Goal: Task Accomplishment & Management: Complete application form

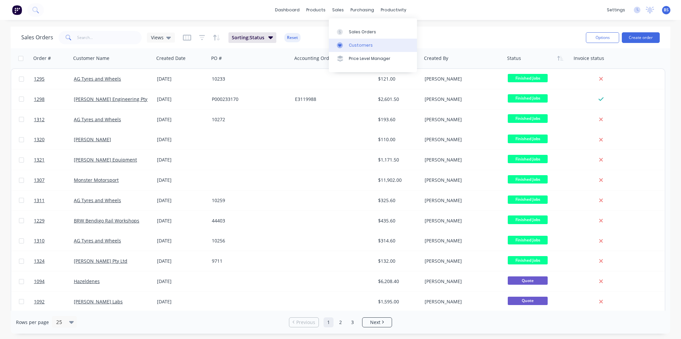
click at [357, 44] on div "Customers" at bounding box center [361, 45] width 24 height 6
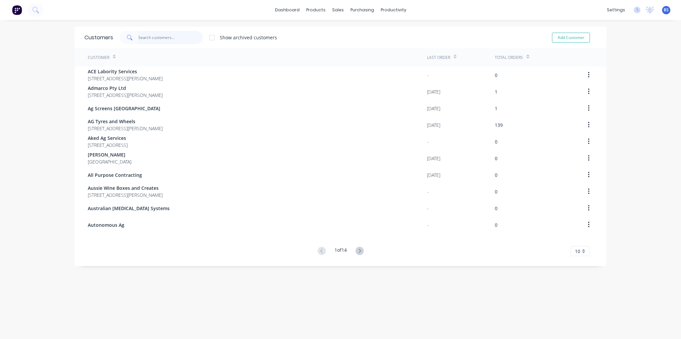
click at [149, 36] on input "text" at bounding box center [170, 37] width 65 height 13
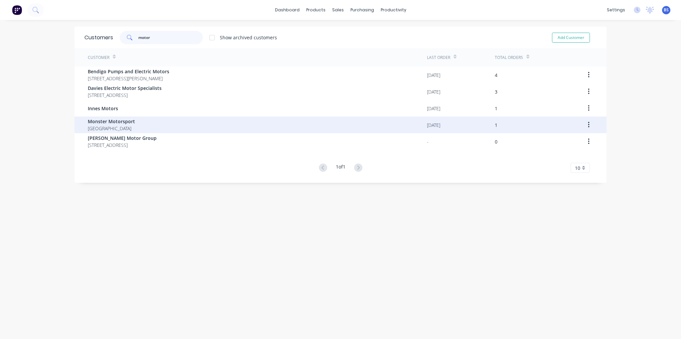
type input "motor"
click at [110, 124] on span "Monster Motorsport" at bounding box center [111, 121] width 47 height 7
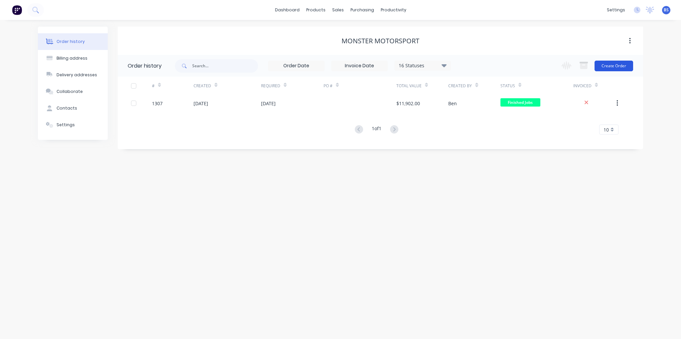
click at [619, 67] on button "Create Order" at bounding box center [614, 66] width 39 height 11
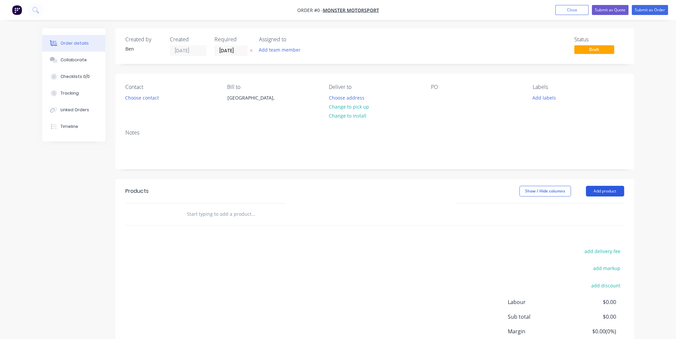
click at [605, 189] on button "Add product" at bounding box center [605, 191] width 38 height 11
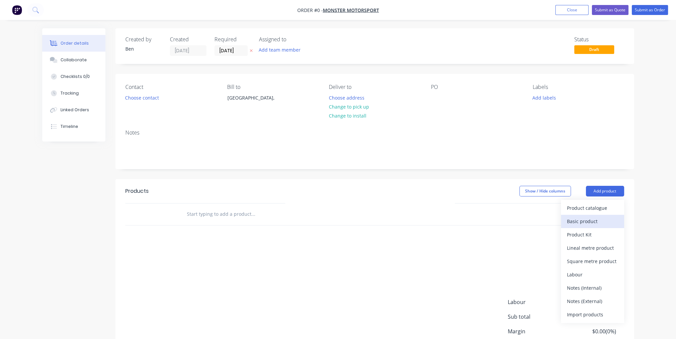
click at [607, 215] on button "Basic product" at bounding box center [592, 220] width 63 height 13
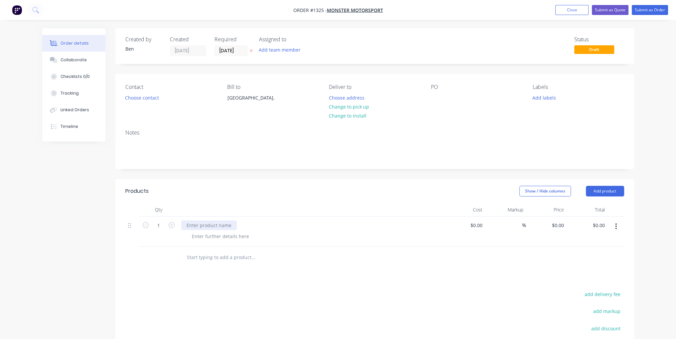
click at [205, 225] on div at bounding box center [209, 225] width 56 height 10
click at [233, 222] on div "Manufacture 4 small" at bounding box center [209, 225] width 57 height 10
click at [228, 236] on div at bounding box center [221, 236] width 68 height 10
click at [480, 228] on input at bounding box center [477, 225] width 15 height 10
type input "$120.00"
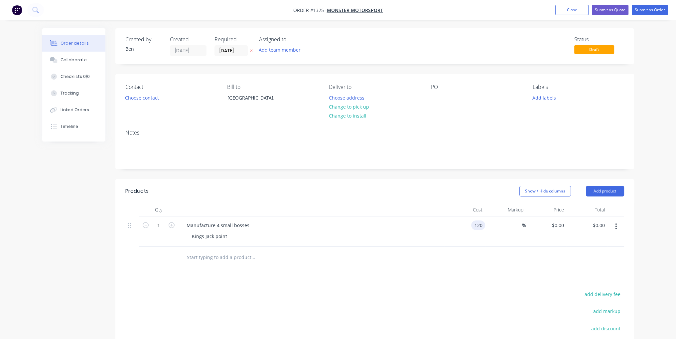
type input "$120.00"
click at [512, 277] on div "Products Show / Hide columns Add product Qty Cost Markup Price Total 1 Manufact…" at bounding box center [374, 303] width 519 height 249
click at [653, 9] on button "Submit as Order" at bounding box center [650, 10] width 36 height 10
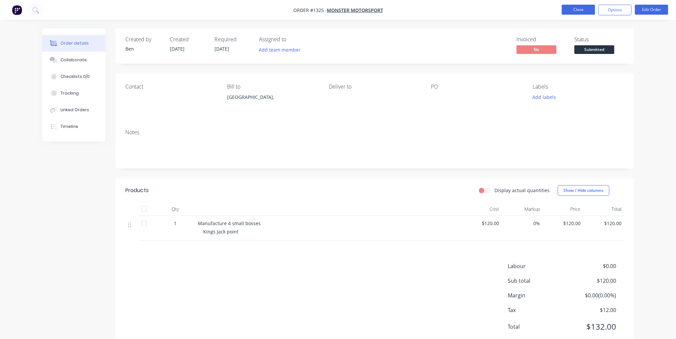
click at [592, 5] on button "Close" at bounding box center [578, 10] width 33 height 10
